Goal: Transaction & Acquisition: Purchase product/service

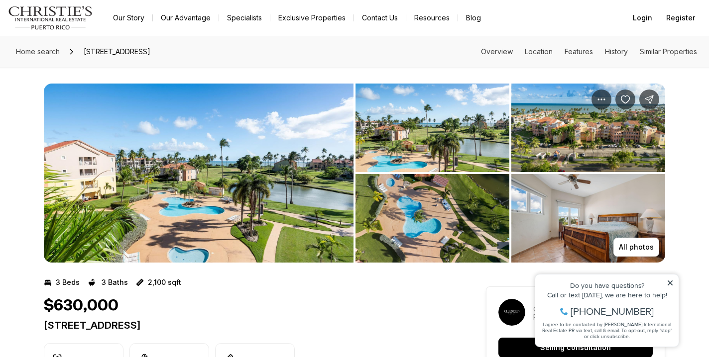
click at [158, 178] on img "View image gallery" at bounding box center [199, 173] width 310 height 179
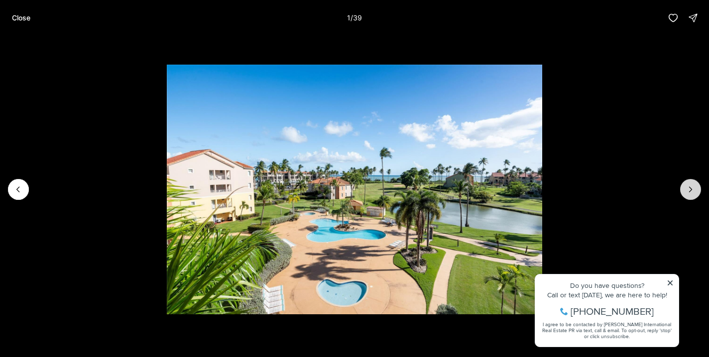
click at [689, 189] on icon "Next slide" at bounding box center [690, 190] width 10 height 10
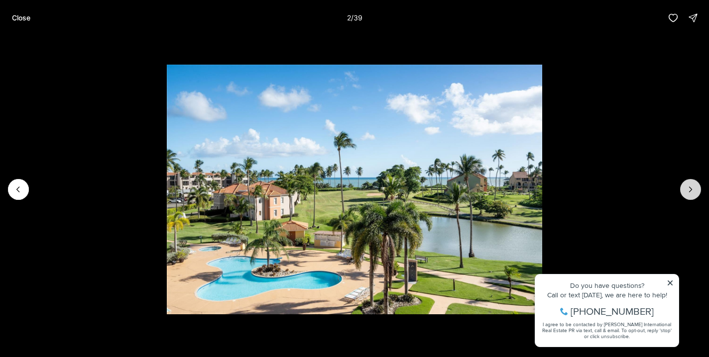
click at [689, 189] on icon "Next slide" at bounding box center [690, 190] width 10 height 10
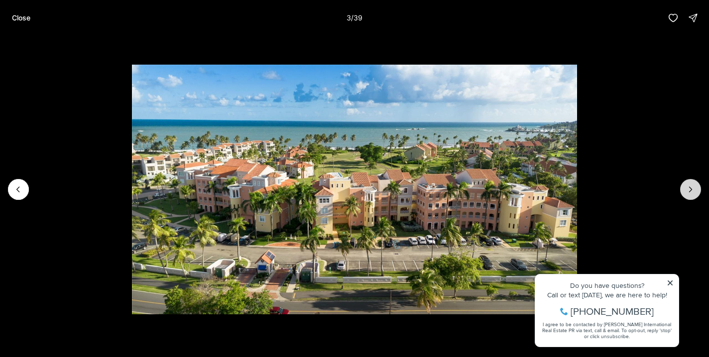
click at [689, 189] on icon "Next slide" at bounding box center [690, 190] width 10 height 10
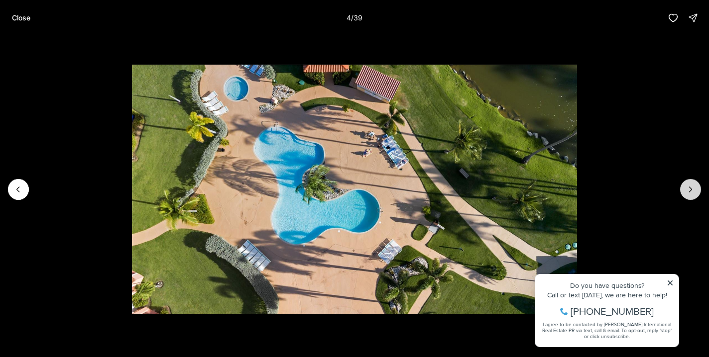
click at [689, 189] on icon "Next slide" at bounding box center [690, 190] width 10 height 10
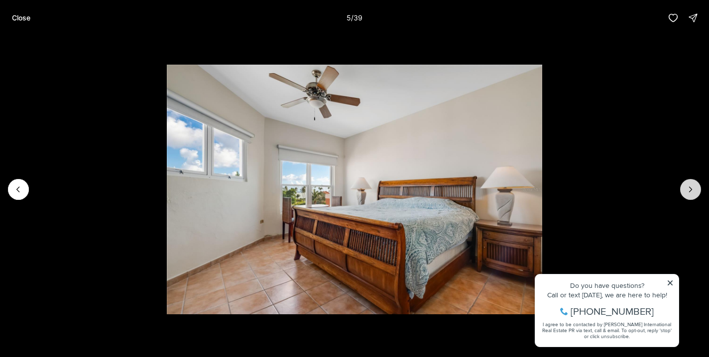
click at [689, 189] on icon "Next slide" at bounding box center [690, 190] width 10 height 10
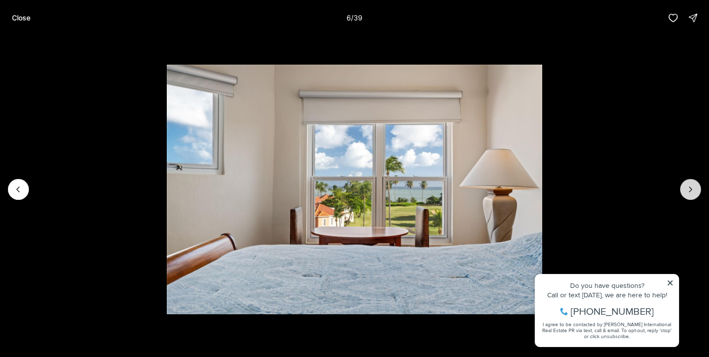
click at [689, 189] on icon "Next slide" at bounding box center [690, 190] width 10 height 10
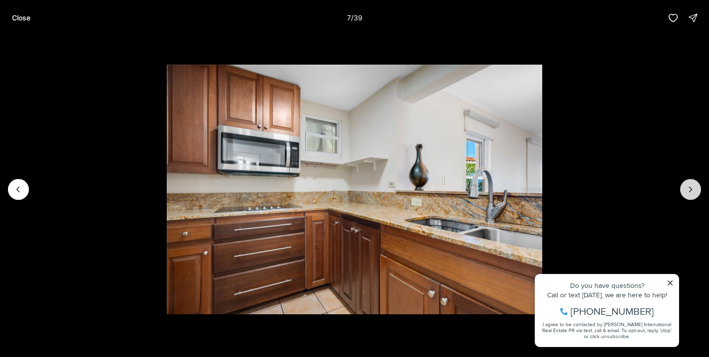
click at [689, 189] on icon "Next slide" at bounding box center [690, 190] width 10 height 10
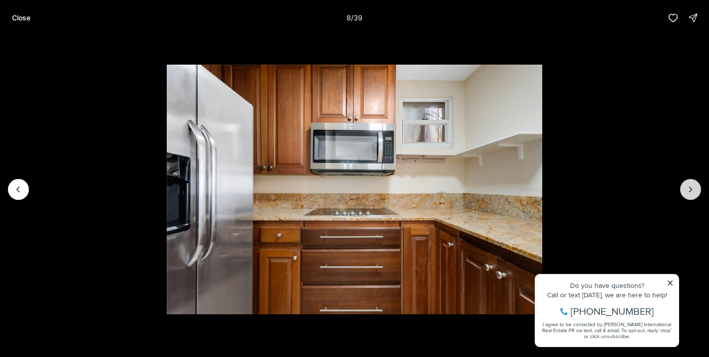
click at [689, 189] on icon "Next slide" at bounding box center [690, 190] width 10 height 10
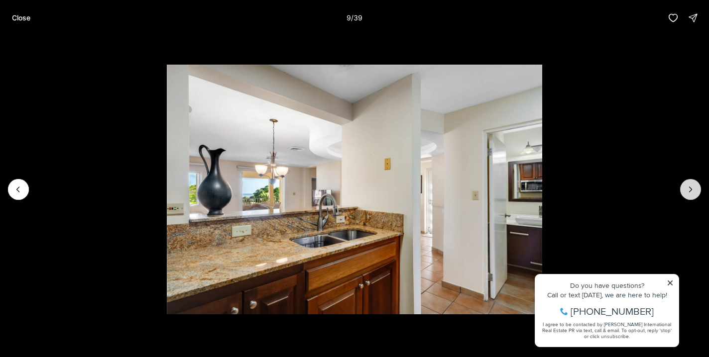
click at [689, 189] on icon "Next slide" at bounding box center [690, 190] width 10 height 10
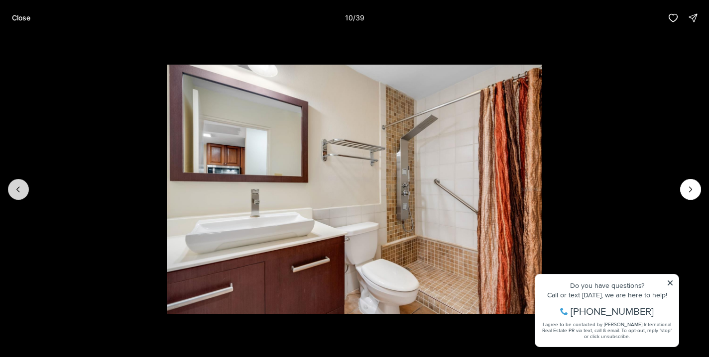
click at [18, 191] on icon "Previous slide" at bounding box center [18, 189] width 2 height 5
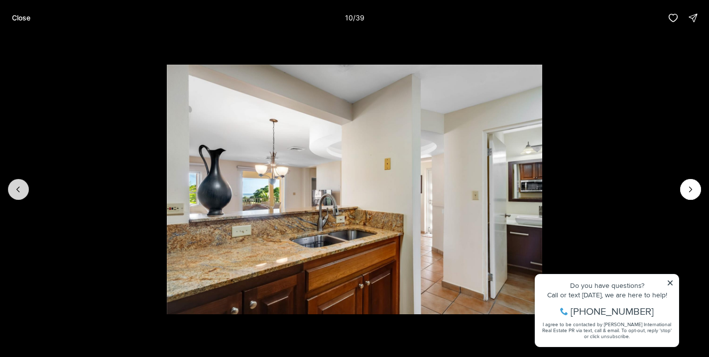
click at [18, 191] on icon "Previous slide" at bounding box center [18, 189] width 2 height 5
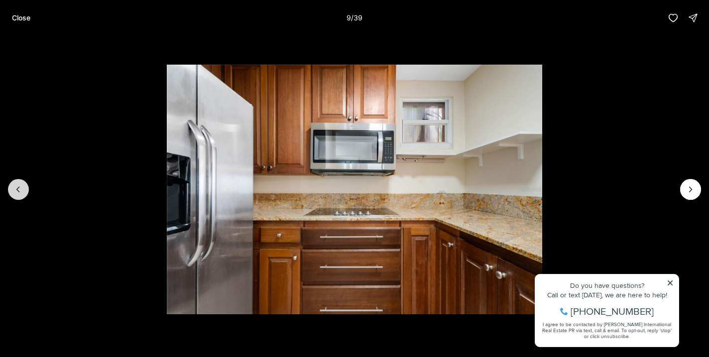
click at [18, 191] on icon "Previous slide" at bounding box center [18, 189] width 2 height 5
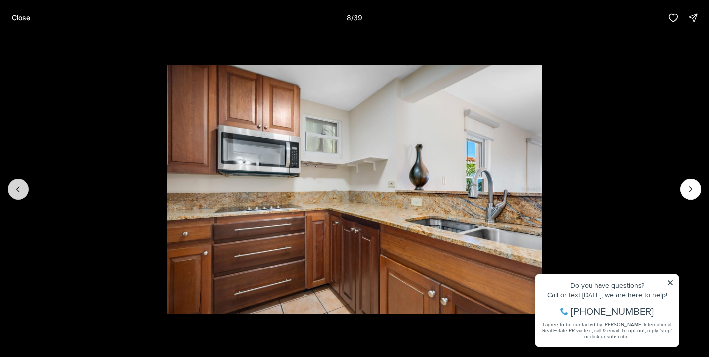
click at [18, 191] on icon "Previous slide" at bounding box center [18, 189] width 2 height 5
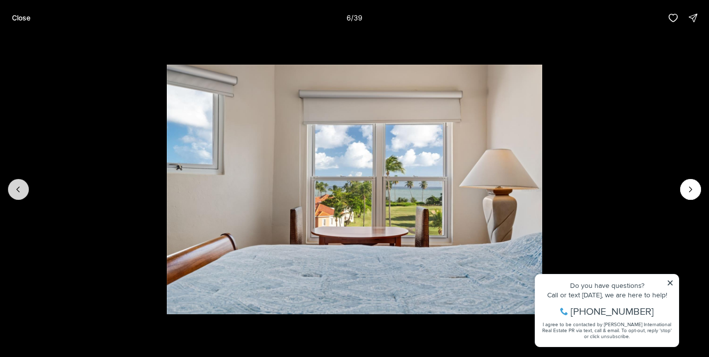
click at [18, 191] on icon "Previous slide" at bounding box center [18, 189] width 2 height 5
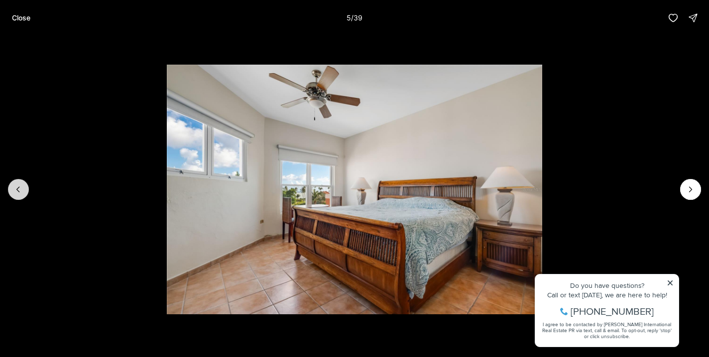
click at [18, 191] on icon "Previous slide" at bounding box center [18, 189] width 2 height 5
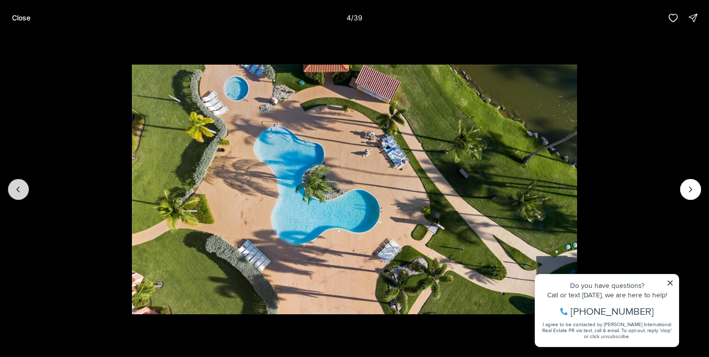
click at [18, 191] on icon "Previous slide" at bounding box center [18, 189] width 2 height 5
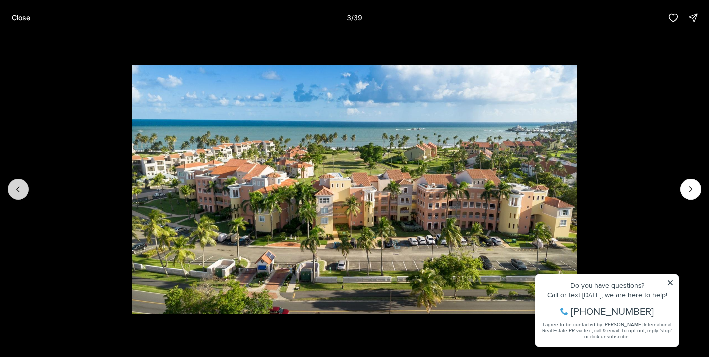
click at [18, 191] on icon "Previous slide" at bounding box center [18, 189] width 2 height 5
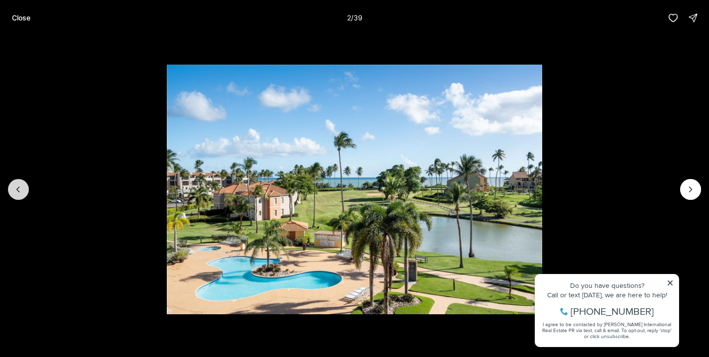
click at [18, 190] on icon "Previous slide" at bounding box center [18, 190] width 10 height 10
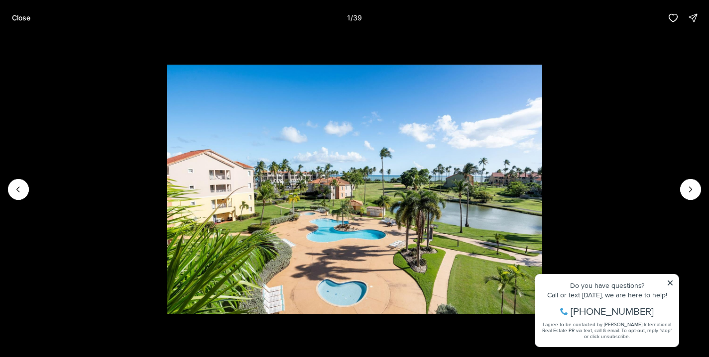
click at [542, 284] on img "1 of 39" at bounding box center [354, 190] width 375 height 250
click at [542, 283] on img "1 of 39" at bounding box center [354, 190] width 375 height 250
